Goal: Transaction & Acquisition: Obtain resource

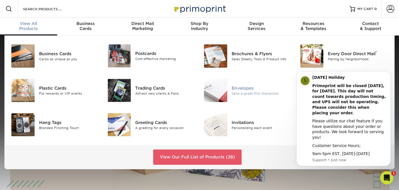
click at [232, 87] on div "Envelopes" at bounding box center [261, 88] width 60 height 6
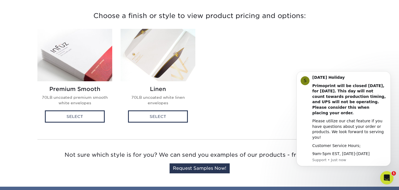
scroll to position [161, 0]
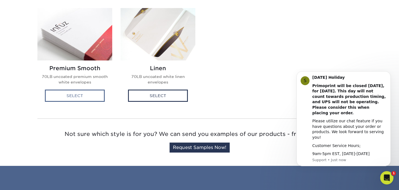
click at [86, 93] on div "Select" at bounding box center [75, 95] width 60 height 12
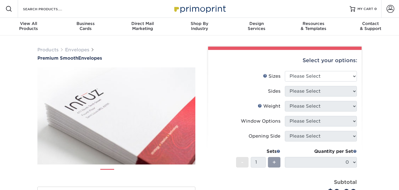
click at [200, 146] on div "Select your options: Sizes Help Sizes Please Select 8.875" x 3.875" Sides" at bounding box center [282, 181] width 166 height 269
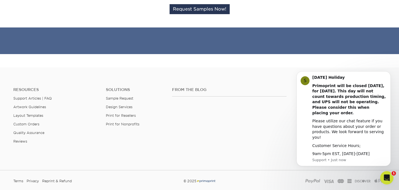
scroll to position [205, 0]
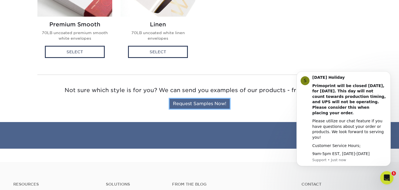
click at [203, 103] on link "Request Samples Now!" at bounding box center [199, 104] width 60 height 10
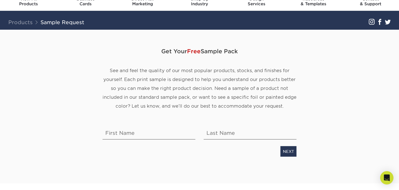
scroll to position [58, 0]
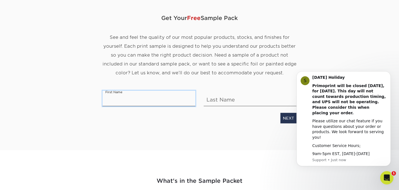
click at [146, 101] on input "text" at bounding box center [148, 99] width 93 height 16
type input "[PERSON_NAME]"
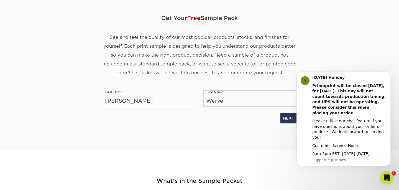
type input "Werve"
click at [150, 130] on div "Get Your Free Sample Pack See and feel the quality of our most popular products…" at bounding box center [199, 66] width 194 height 140
click at [390, 74] on icon "Dismiss notification" at bounding box center [388, 72] width 3 height 3
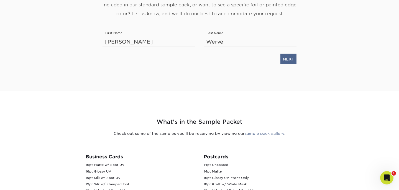
scroll to position [122, 0]
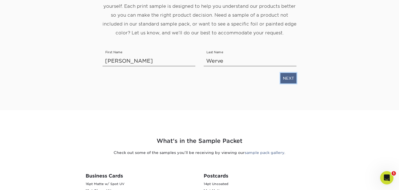
click at [283, 78] on link "NEXT" at bounding box center [288, 78] width 16 height 11
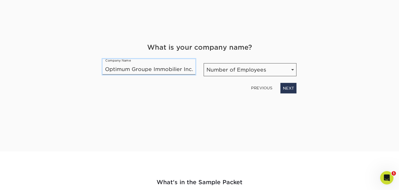
scroll to position [0, 0]
type input "Optimum Groupe Immobilier Inc."
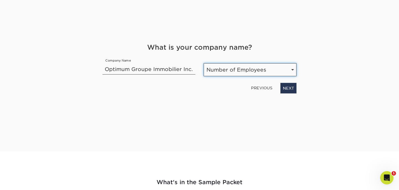
click at [280, 69] on select "Number of Employees Self-employed 1-10 employees 11-50 employees 51-200 employe…" at bounding box center [249, 69] width 93 height 13
select select "1-10"
click at [203, 63] on select "Number of Employees Self-employed 1-10 employees 11-50 employees 51-200 employe…" at bounding box center [249, 69] width 93 height 13
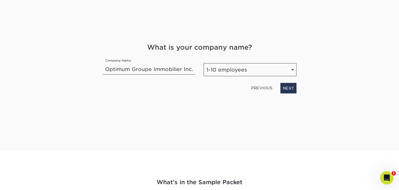
click at [308, 90] on div "Get Your Free Sample Pack See and feel the quality of our most popular products…" at bounding box center [199, 74] width 324 height 153
click at [287, 89] on link "NEXT" at bounding box center [288, 88] width 16 height 11
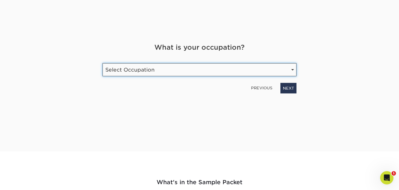
click at [263, 72] on select "Select Occupation Agency Automotive Blogger Cleaning Services Construction Educ…" at bounding box center [199, 69] width 194 height 13
select select "Real Estate"
click at [102, 63] on select "Select Occupation Agency Automotive Blogger Cleaning Services Construction Educ…" at bounding box center [199, 69] width 194 height 13
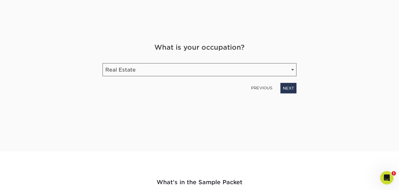
click at [326, 128] on div "Get Your Free Sample Pack See and feel the quality of our most popular products…" at bounding box center [199, 74] width 324 height 153
click at [293, 91] on link "NEXT" at bounding box center [288, 88] width 16 height 11
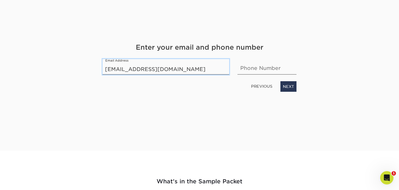
type input "[EMAIL_ADDRESS][DOMAIN_NAME]"
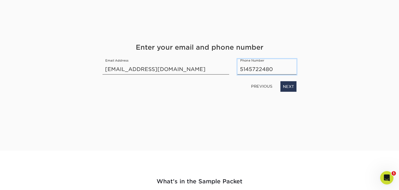
click at [257, 68] on input "5145722480" at bounding box center [266, 67] width 59 height 16
type input "5145722480"
click at [237, 93] on div "Get Your Free Sample Pack See and feel the quality of our most popular products…" at bounding box center [199, 67] width 194 height 140
click at [284, 83] on link "NEXT" at bounding box center [288, 86] width 16 height 11
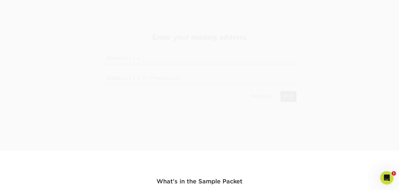
scroll to position [47, 0]
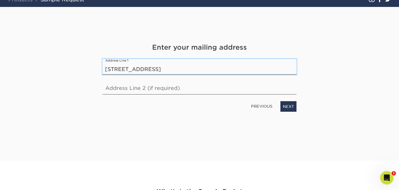
type input "[STREET_ADDRESS]"
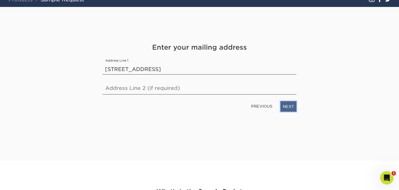
click at [288, 109] on link "NEXT" at bounding box center [288, 106] width 16 height 11
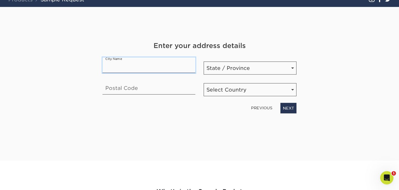
type input "M"
click at [208, 113] on div "PREVIOUS NEXT" at bounding box center [199, 106] width 202 height 13
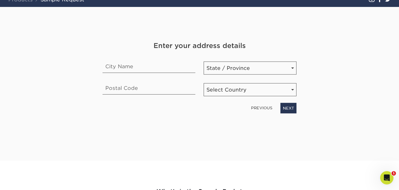
click at [265, 110] on link "PREVIOUS" at bounding box center [262, 107] width 26 height 9
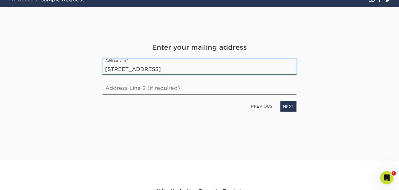
drag, startPoint x: 238, startPoint y: 67, endPoint x: 175, endPoint y: 70, distance: 62.9
click at [175, 70] on input "[STREET_ADDRESS]" at bounding box center [199, 67] width 194 height 16
drag, startPoint x: 118, startPoint y: 69, endPoint x: 88, endPoint y: 69, distance: 29.9
click at [88, 69] on div "Get Your Free Sample Pack See and feel the quality of our most popular products…" at bounding box center [199, 83] width 324 height 153
click at [182, 68] on input "[STREET_ADDRESS]" at bounding box center [199, 67] width 194 height 16
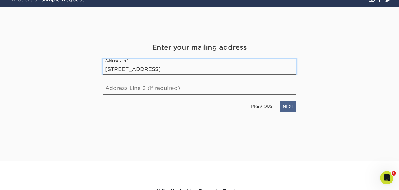
type input "[STREET_ADDRESS]"
click at [292, 106] on link "NEXT" at bounding box center [288, 106] width 16 height 11
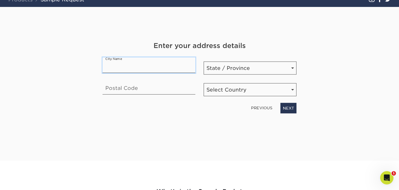
click at [178, 67] on input "text" at bounding box center [148, 65] width 93 height 16
type input "[GEOGRAPHIC_DATA]"
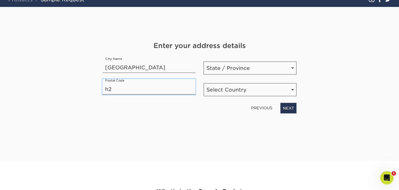
type input "h"
type input "H2W 1Z3"
click at [266, 65] on select "State / Province [US_STATE] [US_STATE] [US_STATE] [US_STATE] [US_STATE] [US_STA…" at bounding box center [249, 67] width 93 height 13
select select "QC"
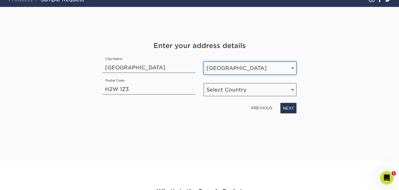
click at [203, 61] on select "State / Province [US_STATE] [US_STATE] [US_STATE] [US_STATE] [US_STATE] [US_STA…" at bounding box center [249, 67] width 93 height 13
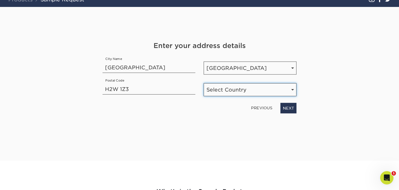
click at [260, 91] on select "Select Country [GEOGRAPHIC_DATA] [GEOGRAPHIC_DATA]" at bounding box center [249, 89] width 93 height 13
select select "CA"
click at [203, 83] on select "Select Country [GEOGRAPHIC_DATA] [GEOGRAPHIC_DATA]" at bounding box center [249, 89] width 93 height 13
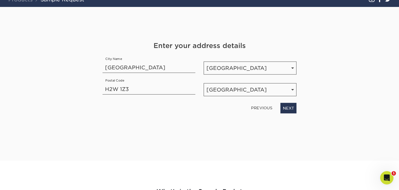
click at [240, 143] on div "Get Your Free Sample Pack See and feel the quality of our most popular products…" at bounding box center [199, 77] width 194 height 140
click at [288, 112] on link "NEXT" at bounding box center [288, 108] width 16 height 11
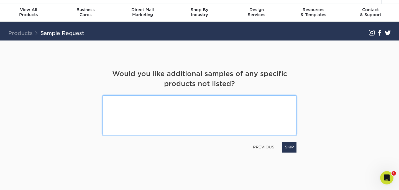
scroll to position [0, 0]
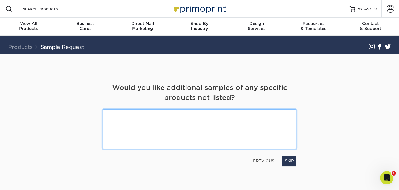
click at [224, 127] on textarea at bounding box center [199, 129] width 194 height 40
click at [215, 114] on textarea "I don't need any of the products listed other than an Envelope #10" at bounding box center [199, 129] width 194 height 40
click at [279, 117] on textarea "I don't need any of the products listed other than a single-window Envelope #10" at bounding box center [199, 129] width 194 height 40
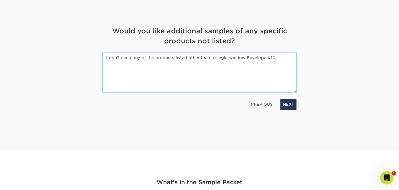
scroll to position [47, 0]
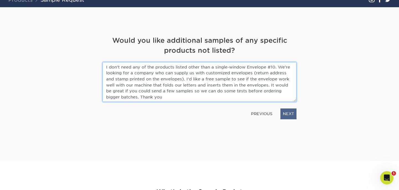
type textarea "I don't need any of the products listed other than a single-window Envelope #10…"
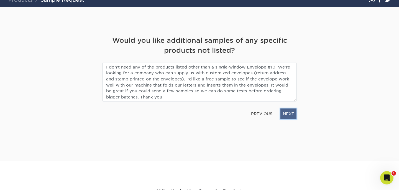
click at [293, 112] on link "NEXT" at bounding box center [288, 113] width 16 height 11
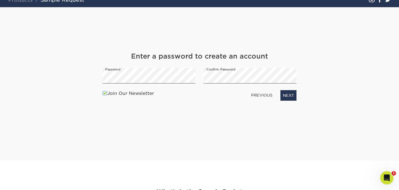
click at [103, 93] on span at bounding box center [104, 93] width 5 height 5
click at [0, 0] on input "Join Our Newsletter" at bounding box center [0, 0] width 0 height 0
click at [289, 97] on link "NEXT" at bounding box center [288, 95] width 16 height 11
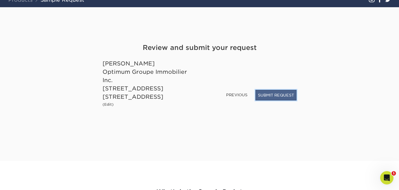
click at [278, 96] on button "SUBMIT REQUEST" at bounding box center [275, 95] width 41 height 11
